Goal: Task Accomplishment & Management: Use online tool/utility

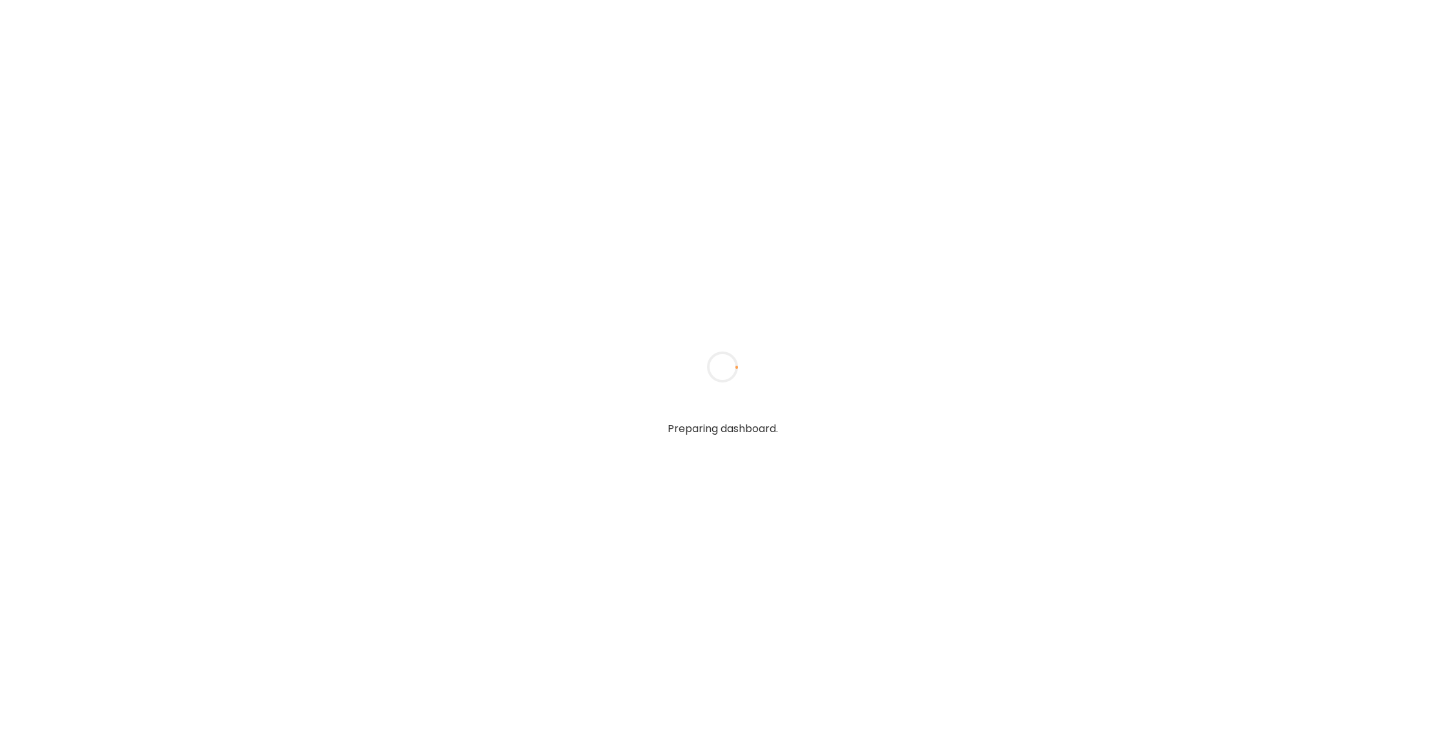
type input "******"
type input "**********"
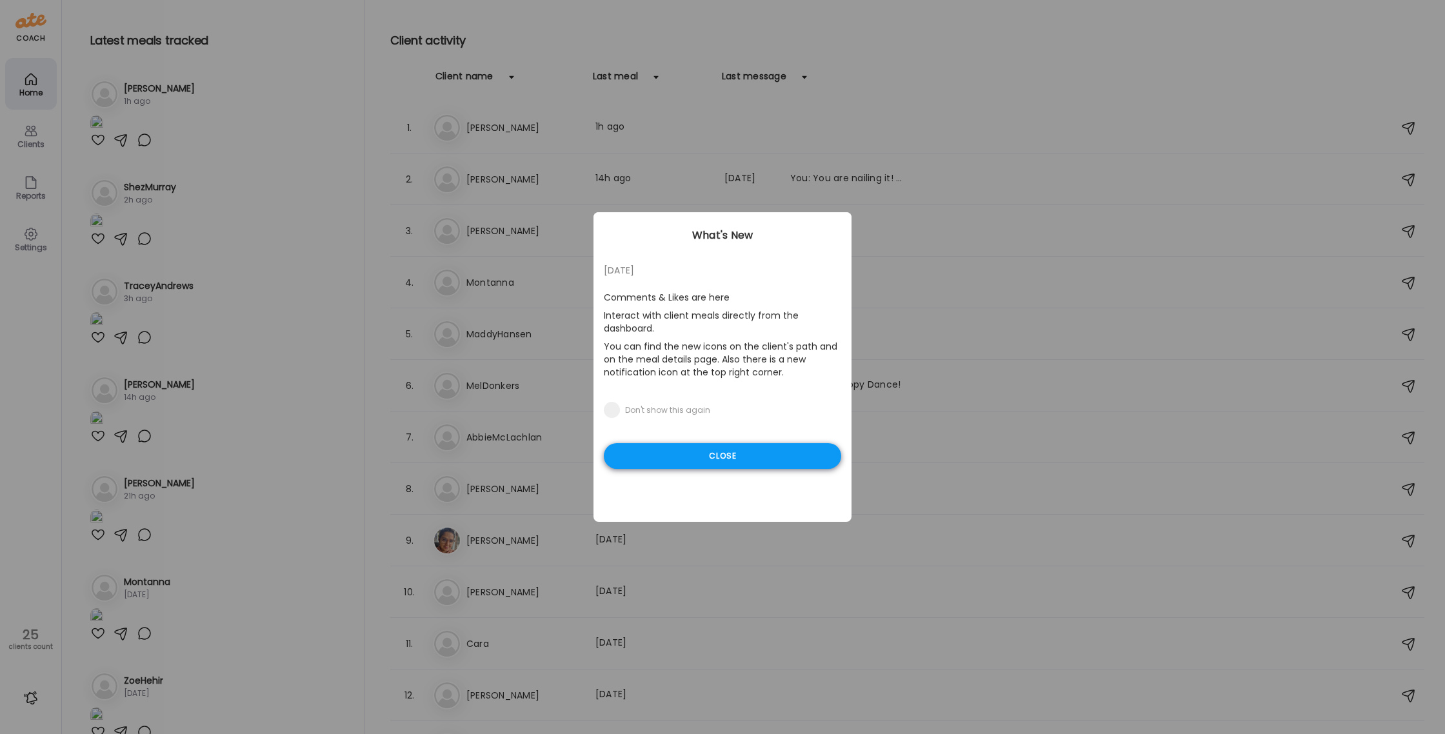
click at [681, 457] on div "Close" at bounding box center [722, 456] width 237 height 26
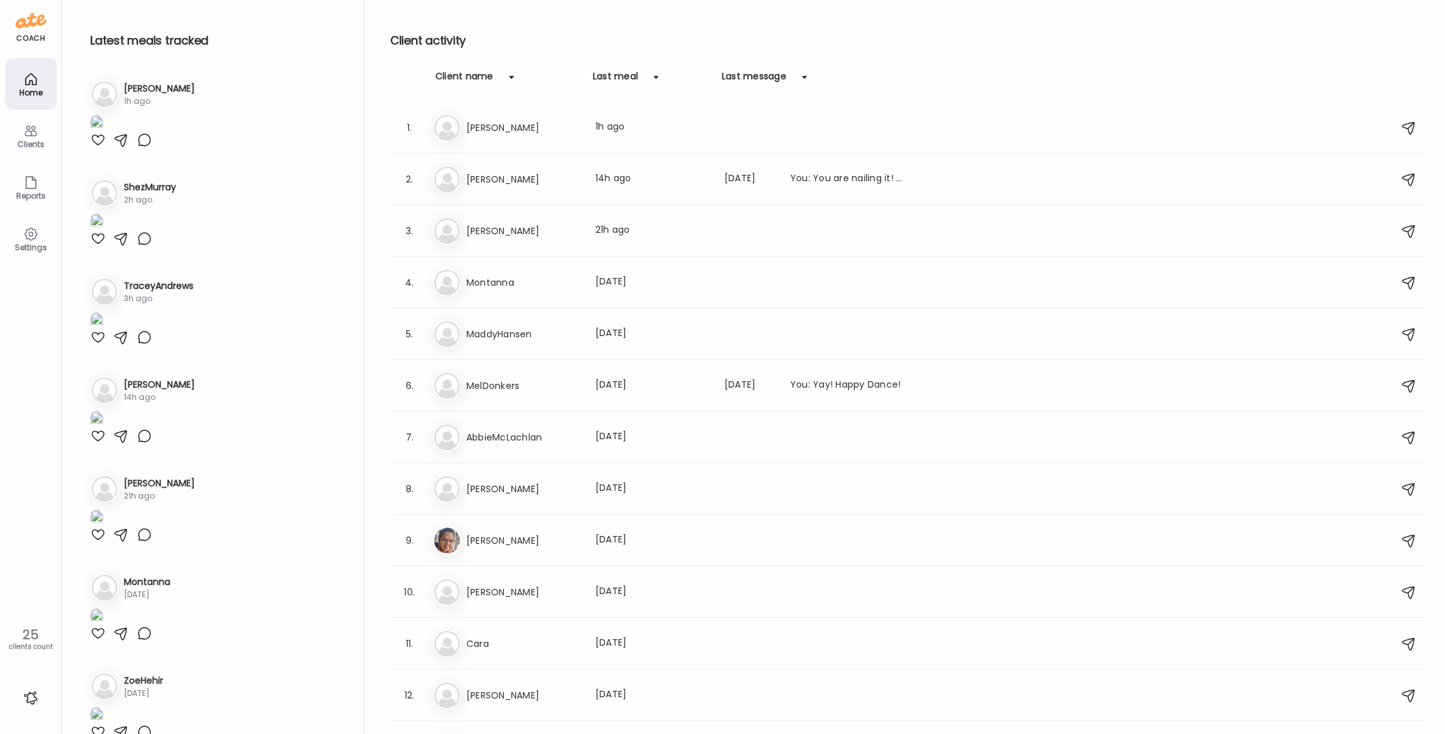
click at [454, 125] on img at bounding box center [447, 128] width 26 height 26
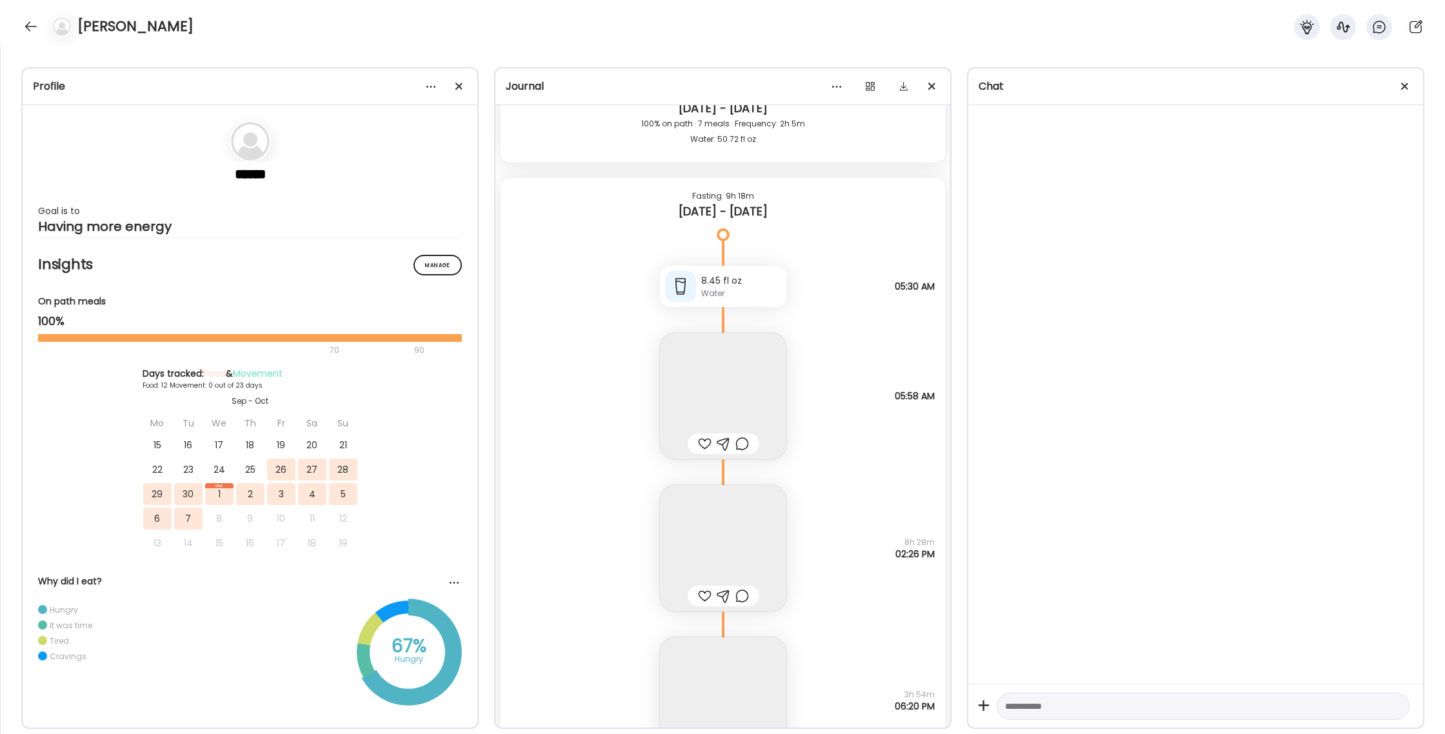
scroll to position [11374, 0]
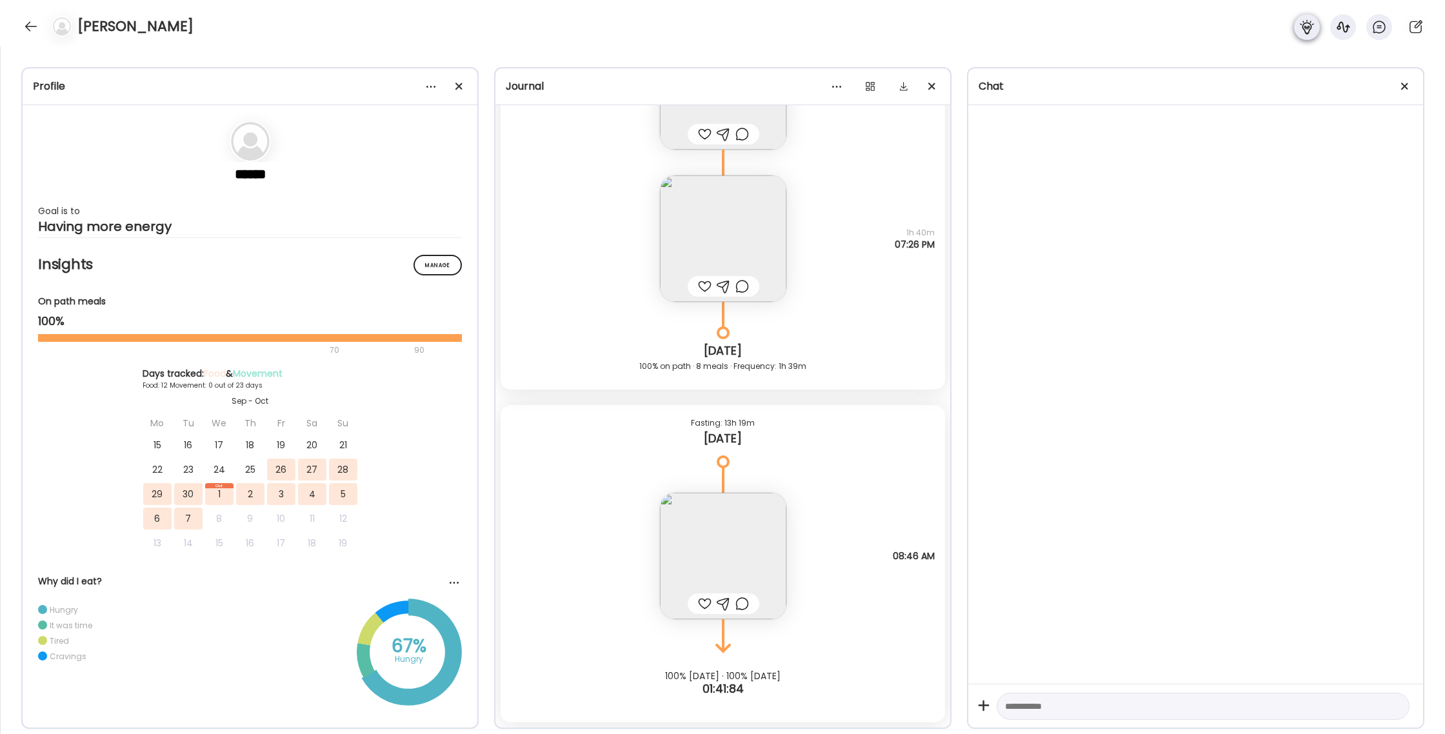
click at [1300, 33] on icon at bounding box center [1307, 26] width 15 height 15
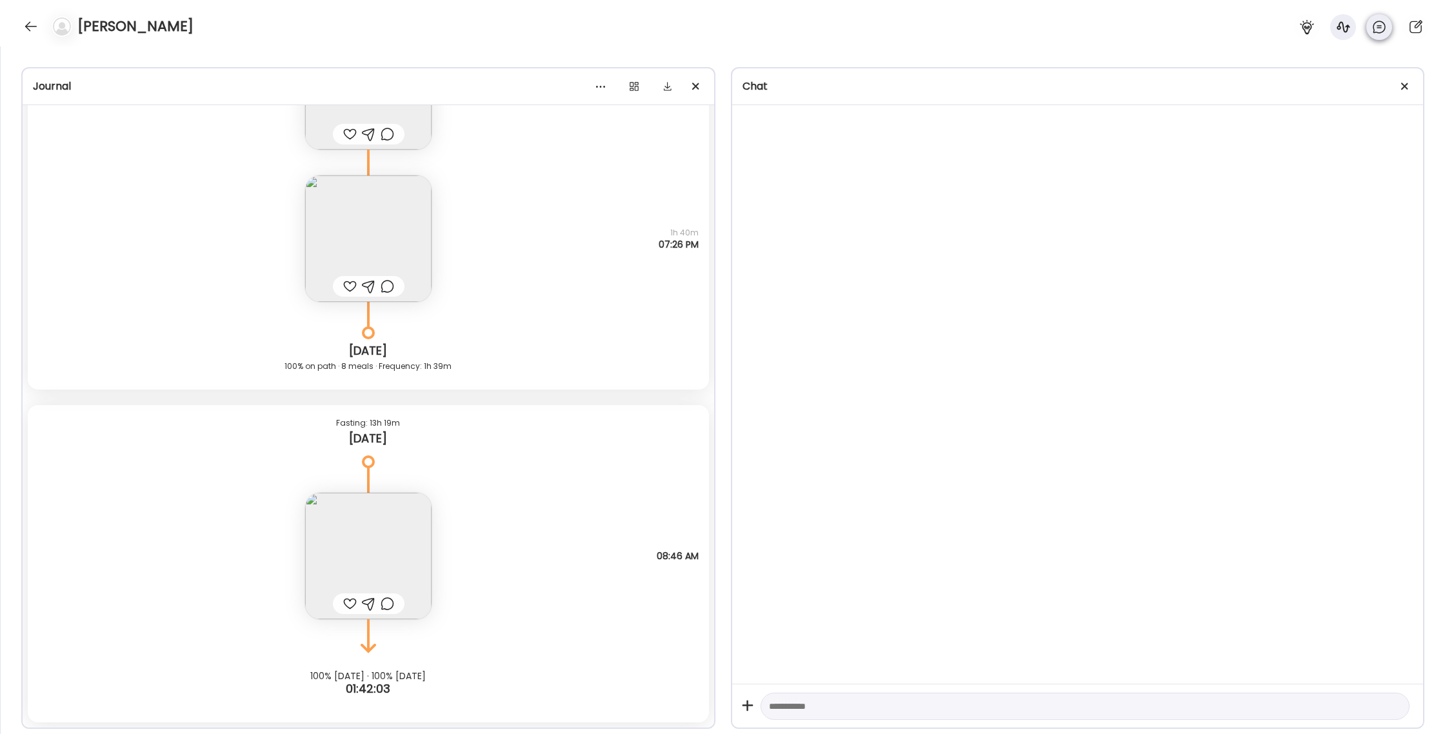
click at [1388, 34] on div at bounding box center [1380, 27] width 26 height 26
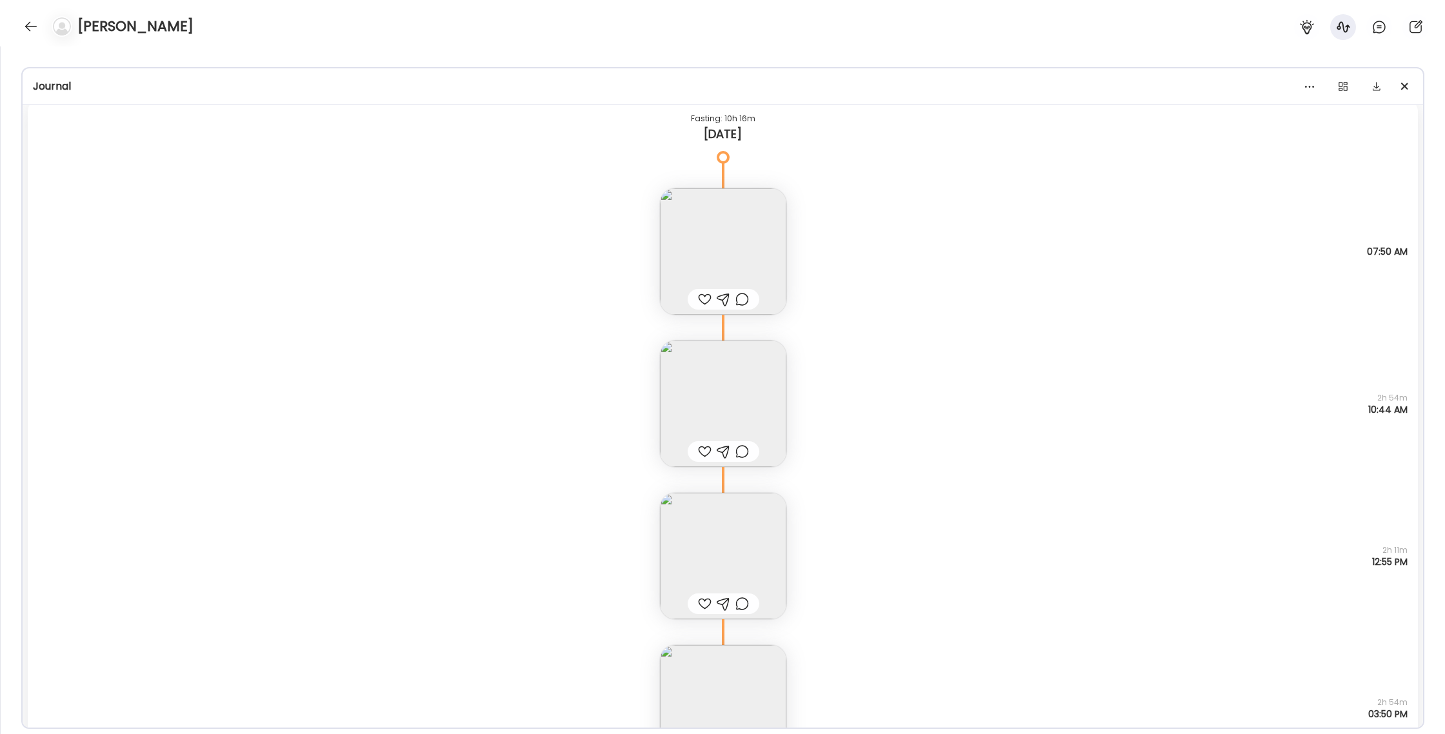
scroll to position [10302, 0]
click at [24, 26] on div at bounding box center [31, 26] width 21 height 21
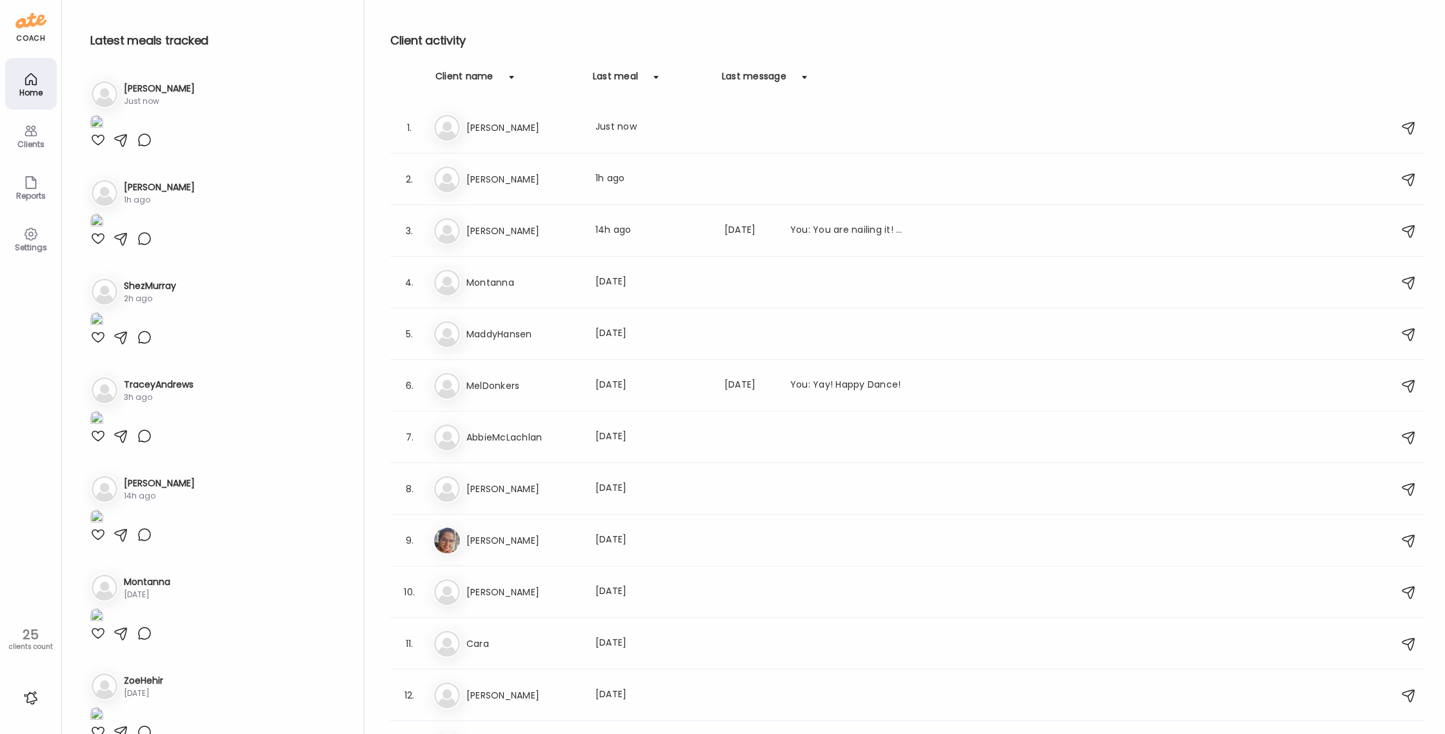
click at [21, 148] on div "Clients" at bounding box center [31, 144] width 46 height 8
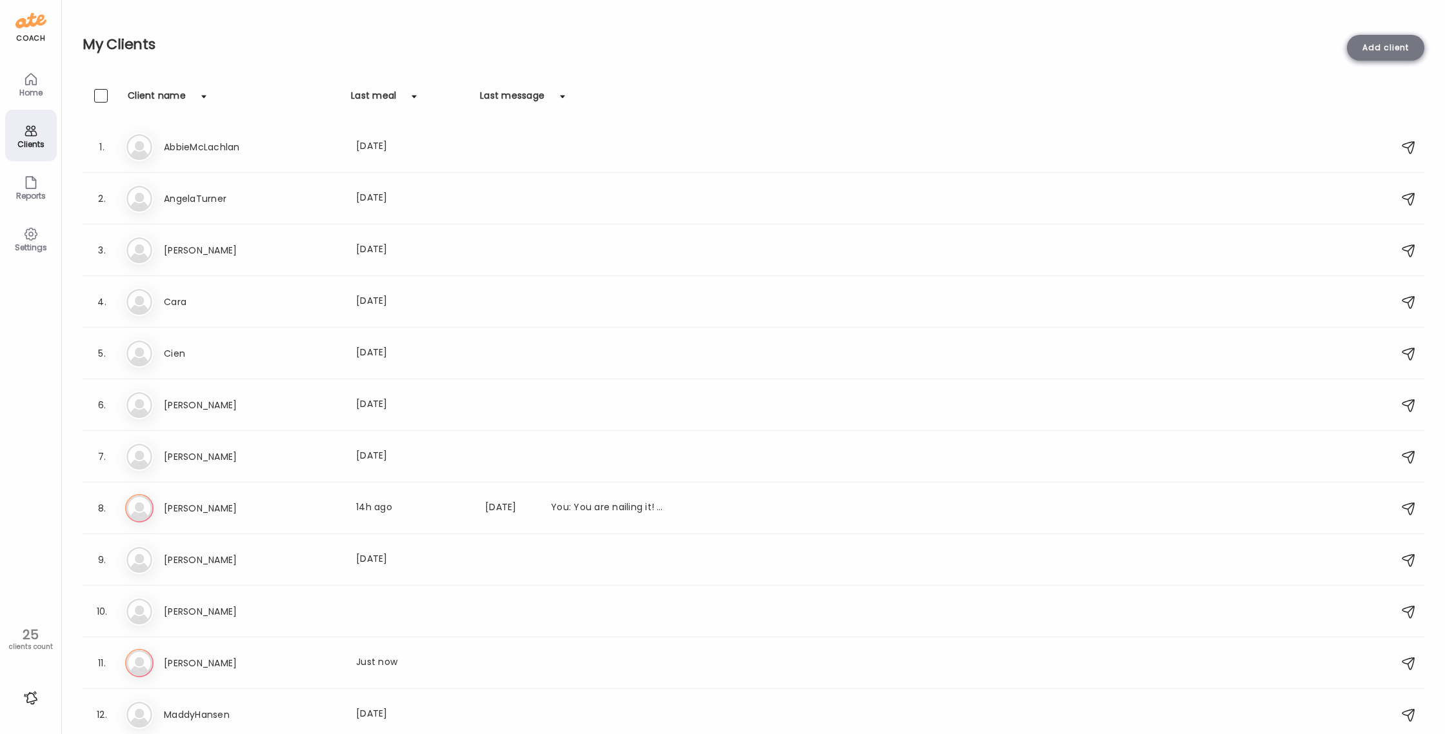
click at [1354, 50] on div "Add client" at bounding box center [1385, 48] width 77 height 26
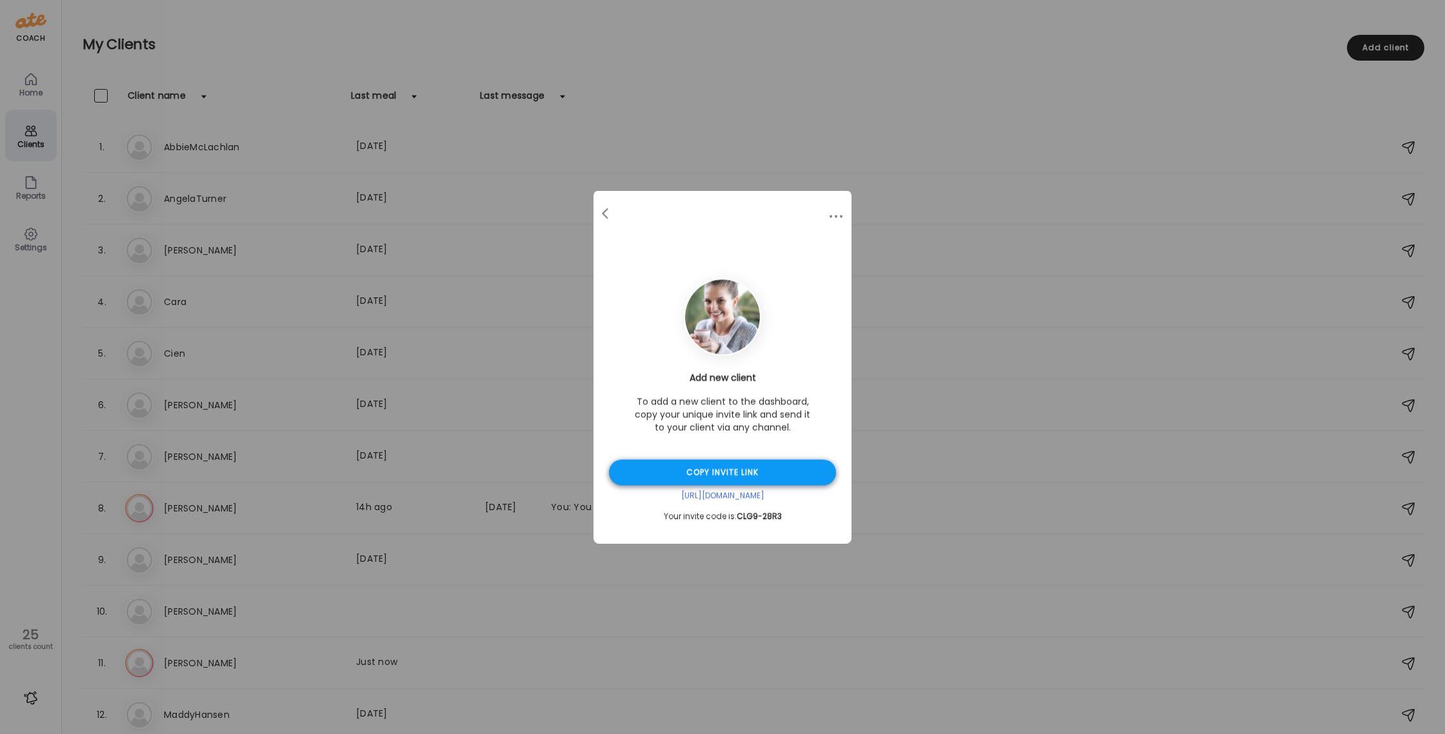
click at [750, 485] on div "Copy invite link" at bounding box center [722, 473] width 227 height 26
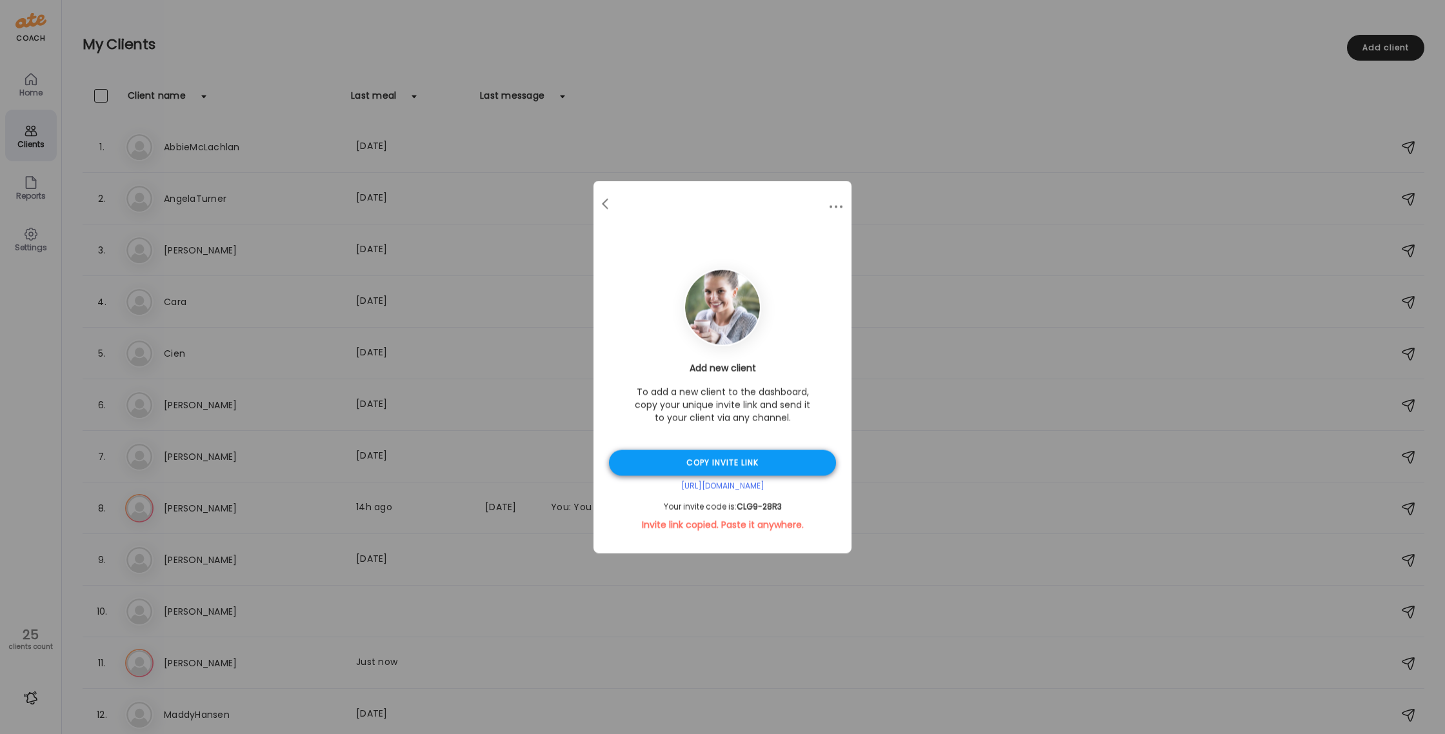
click at [736, 465] on div "Copy invite link" at bounding box center [722, 463] width 227 height 26
drag, startPoint x: 785, startPoint y: 507, endPoint x: 664, endPoint y: 508, distance: 121.3
click at [664, 508] on div "Your invite code is: CLG9-28R3" at bounding box center [722, 507] width 227 height 10
copy div "Your invite code is: CLG9-28R3"
